Goal: Transaction & Acquisition: Download file/media

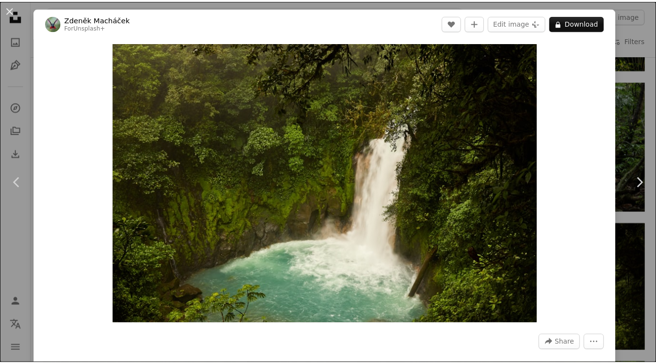
scroll to position [0, 55]
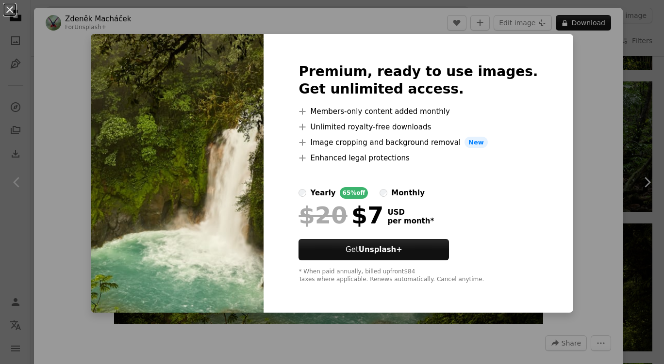
click at [564, 122] on div "An X shape Premium, ready to use images. Get unlimited access. A plus sign Memb…" at bounding box center [332, 182] width 664 height 364
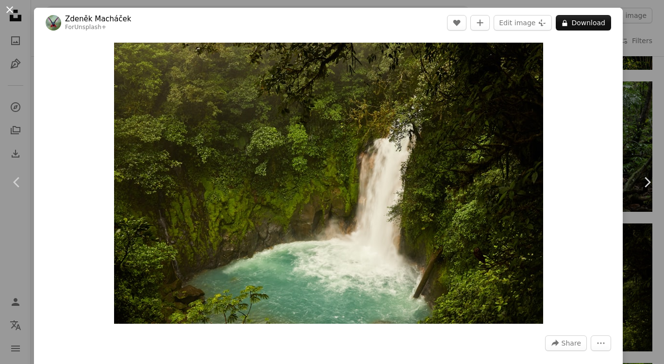
click at [5, 11] on button "An X shape" at bounding box center [10, 10] width 12 height 12
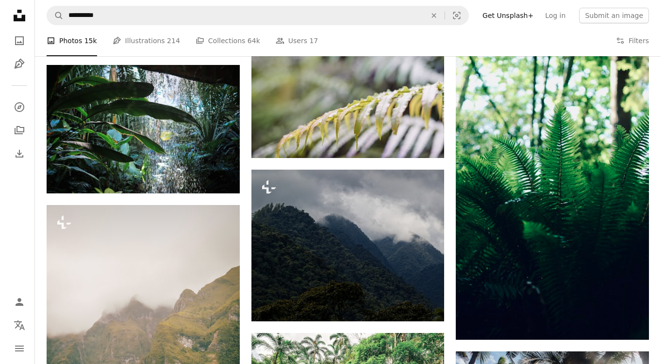
scroll to position [14603, 0]
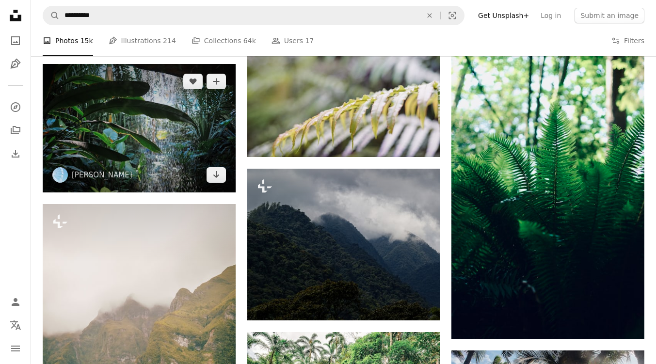
click at [196, 144] on img at bounding box center [139, 128] width 193 height 129
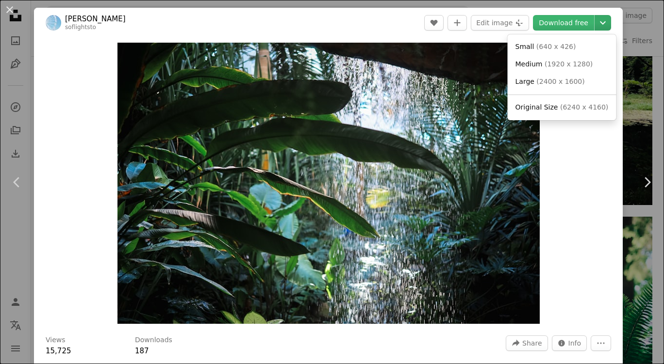
click at [600, 22] on icon "Choose download size" at bounding box center [603, 22] width 6 height 3
click at [536, 106] on span "Original Size" at bounding box center [536, 107] width 43 height 8
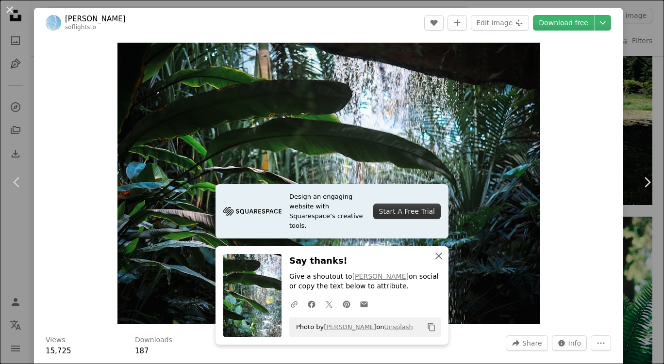
click at [436, 256] on icon "An X shape" at bounding box center [439, 256] width 12 height 12
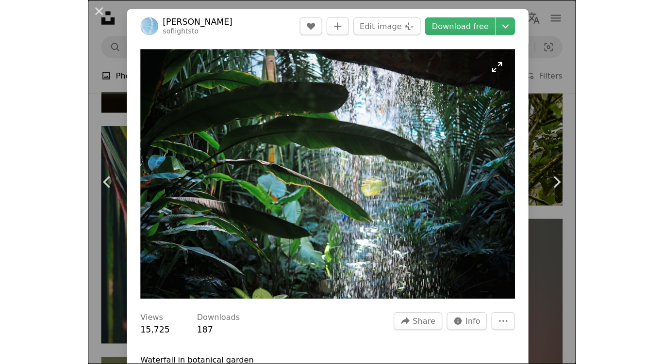
scroll to position [14603, 0]
